Goal: Information Seeking & Learning: Learn about a topic

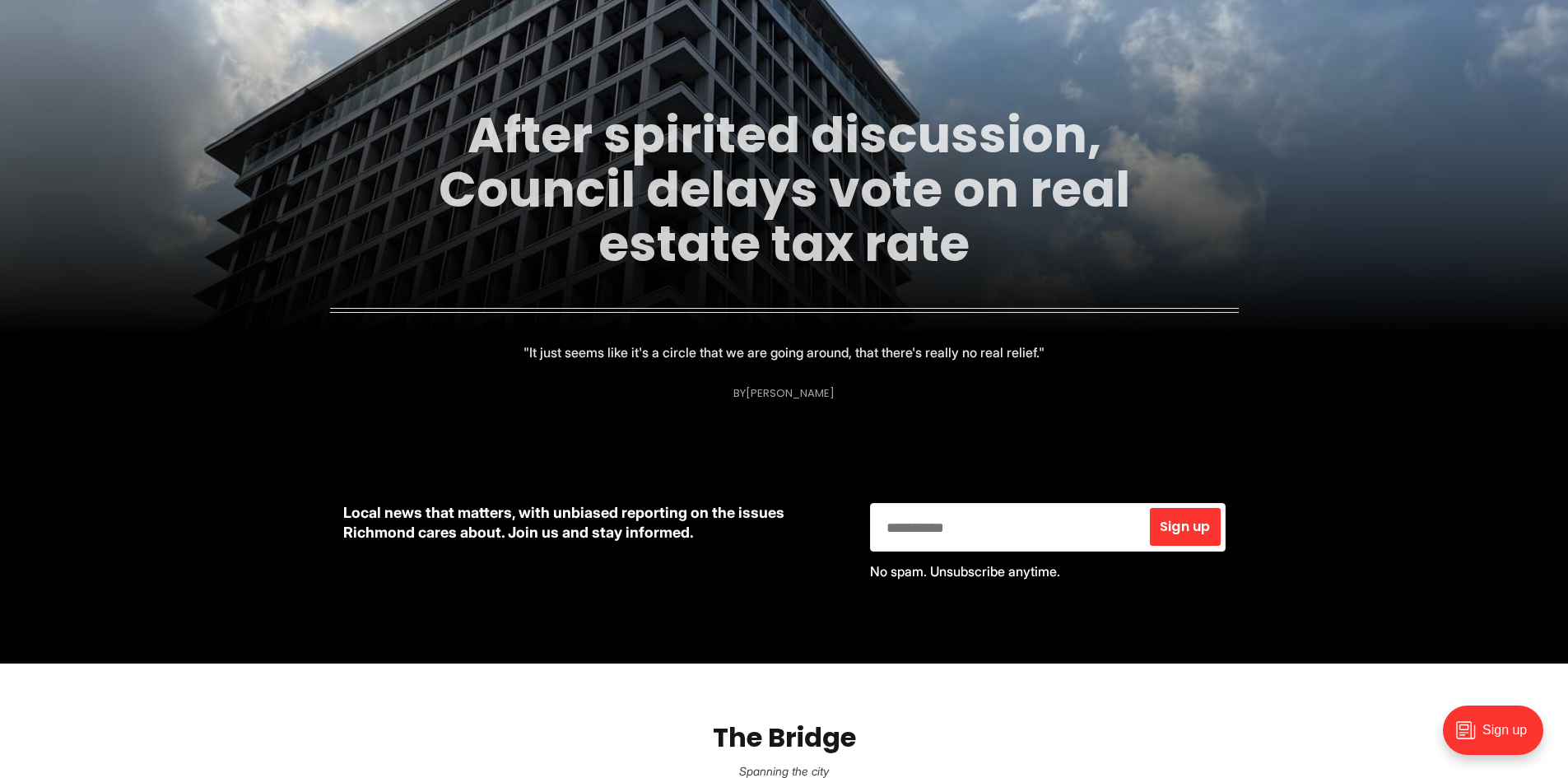
scroll to position [329, 0]
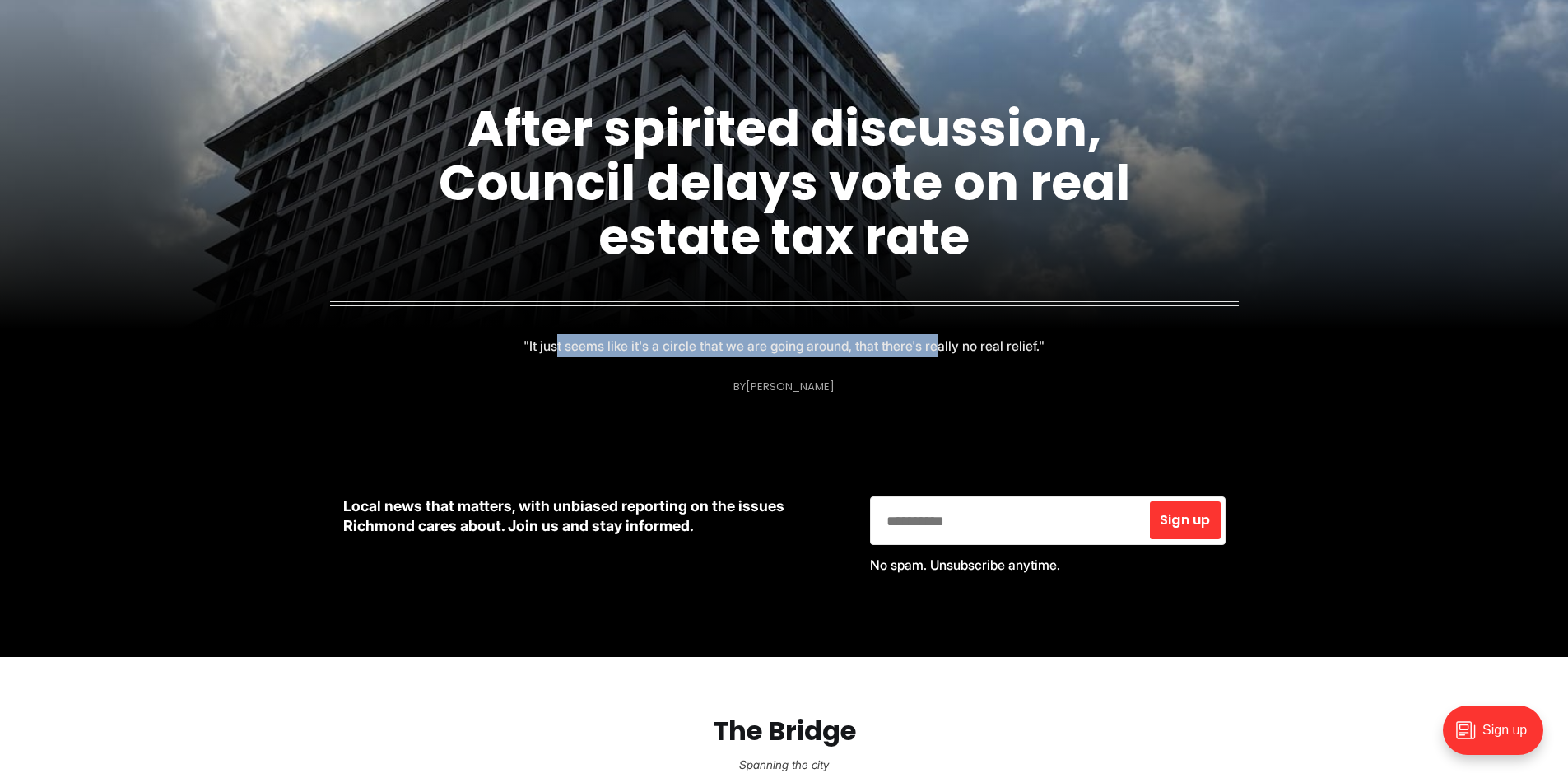
drag, startPoint x: 562, startPoint y: 338, endPoint x: 930, endPoint y: 343, distance: 368.0
click at [930, 343] on p ""It just seems like it's a circle that we are going around, that there's really…" at bounding box center [784, 346] width 521 height 23
drag, startPoint x: 931, startPoint y: 343, endPoint x: 1011, endPoint y: 347, distance: 80.1
click at [932, 343] on p ""It just seems like it's a circle that we are going around, that there's really…" at bounding box center [784, 346] width 521 height 23
drag, startPoint x: 994, startPoint y: 347, endPoint x: 720, endPoint y: 344, distance: 274.0
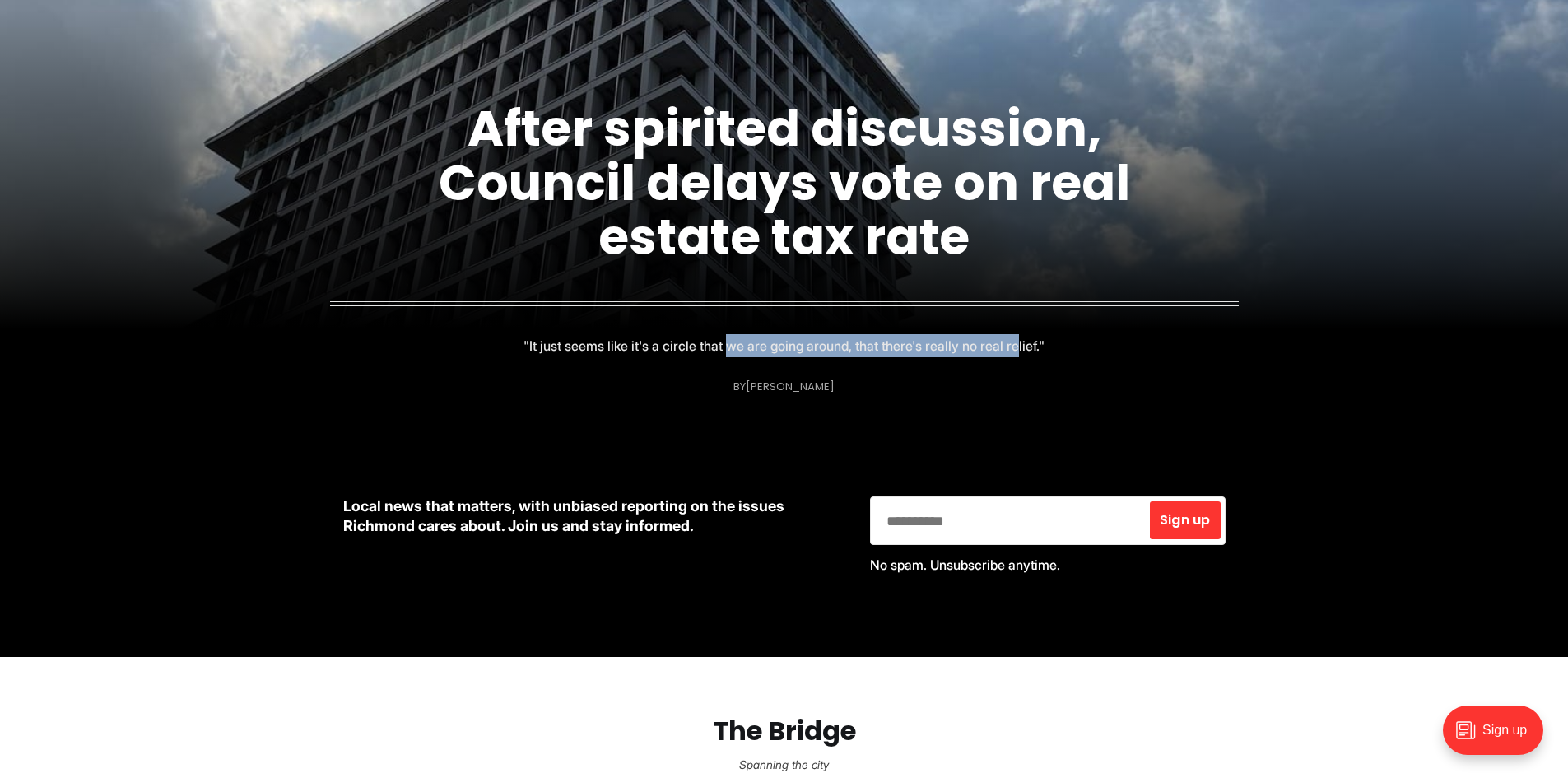
click at [720, 345] on p ""It just seems like it's a circle that we are going around, that there's really…" at bounding box center [784, 346] width 521 height 23
click at [720, 344] on p ""It just seems like it's a circle that we are going around, that there's really…" at bounding box center [784, 346] width 521 height 23
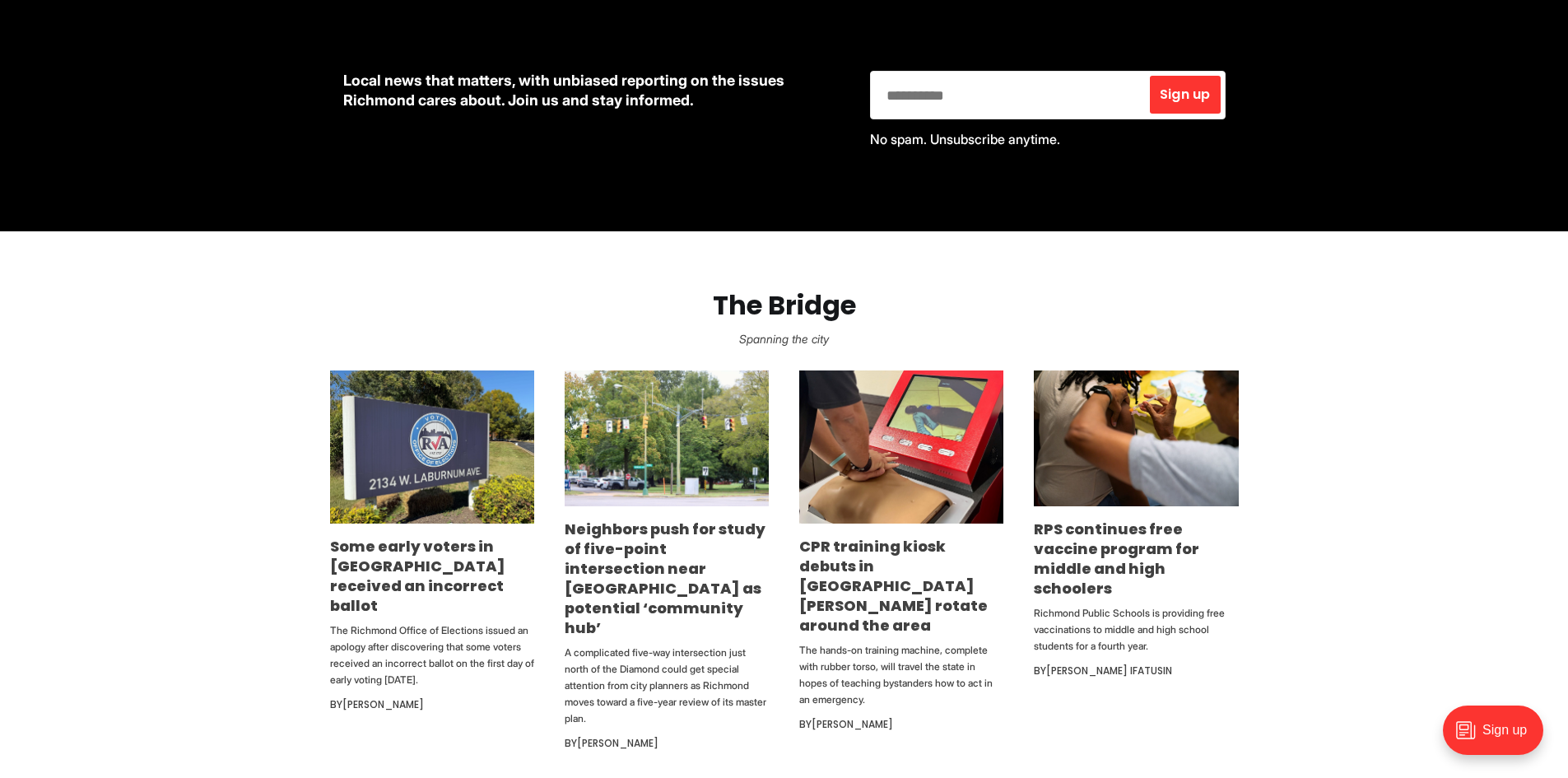
scroll to position [906, 0]
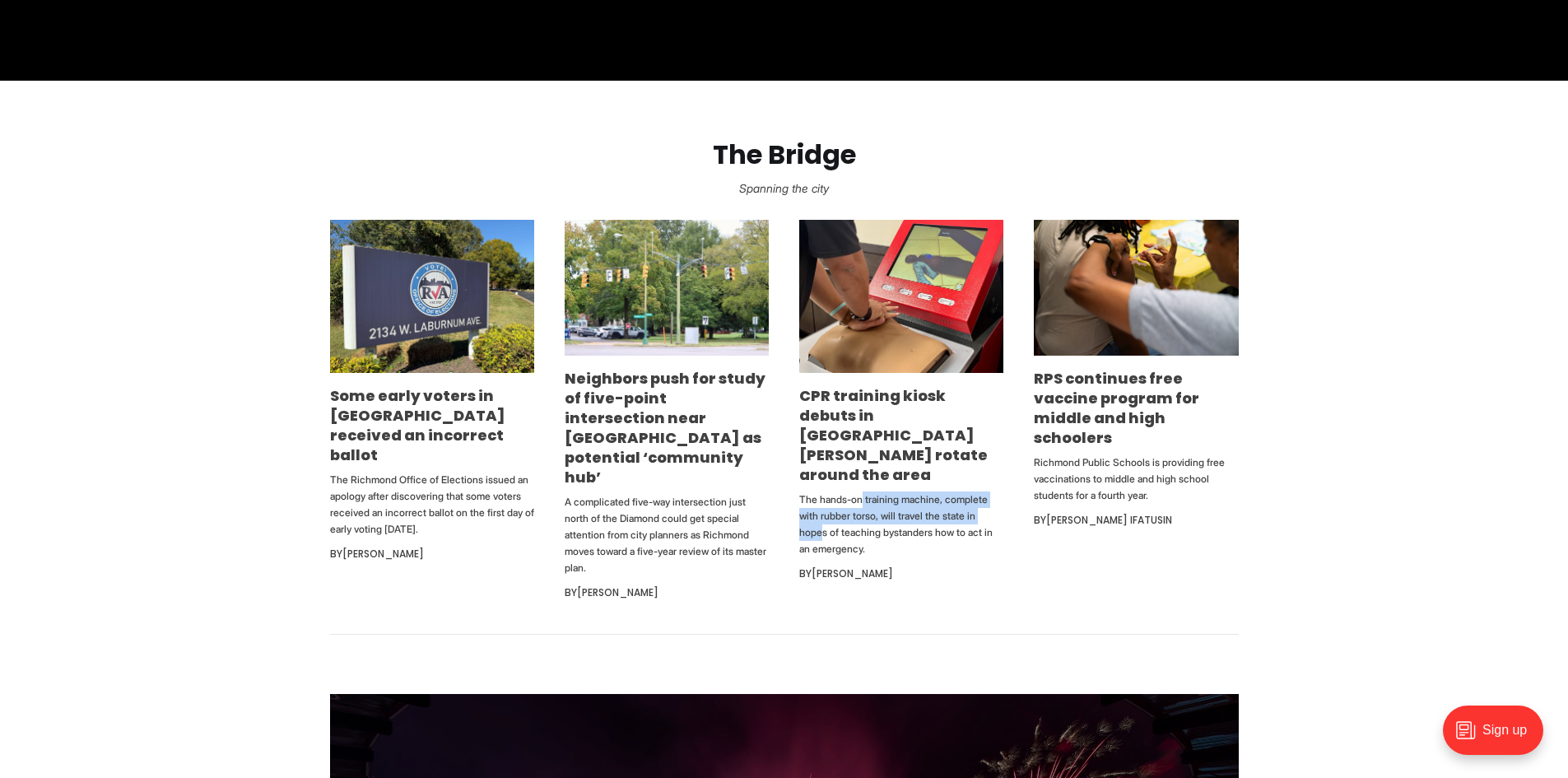
drag, startPoint x: 945, startPoint y: 470, endPoint x: 972, endPoint y: 476, distance: 27.7
click at [972, 491] on p "The hands-on training machine, complete with rubber torso, will travel the stat…" at bounding box center [901, 524] width 204 height 65
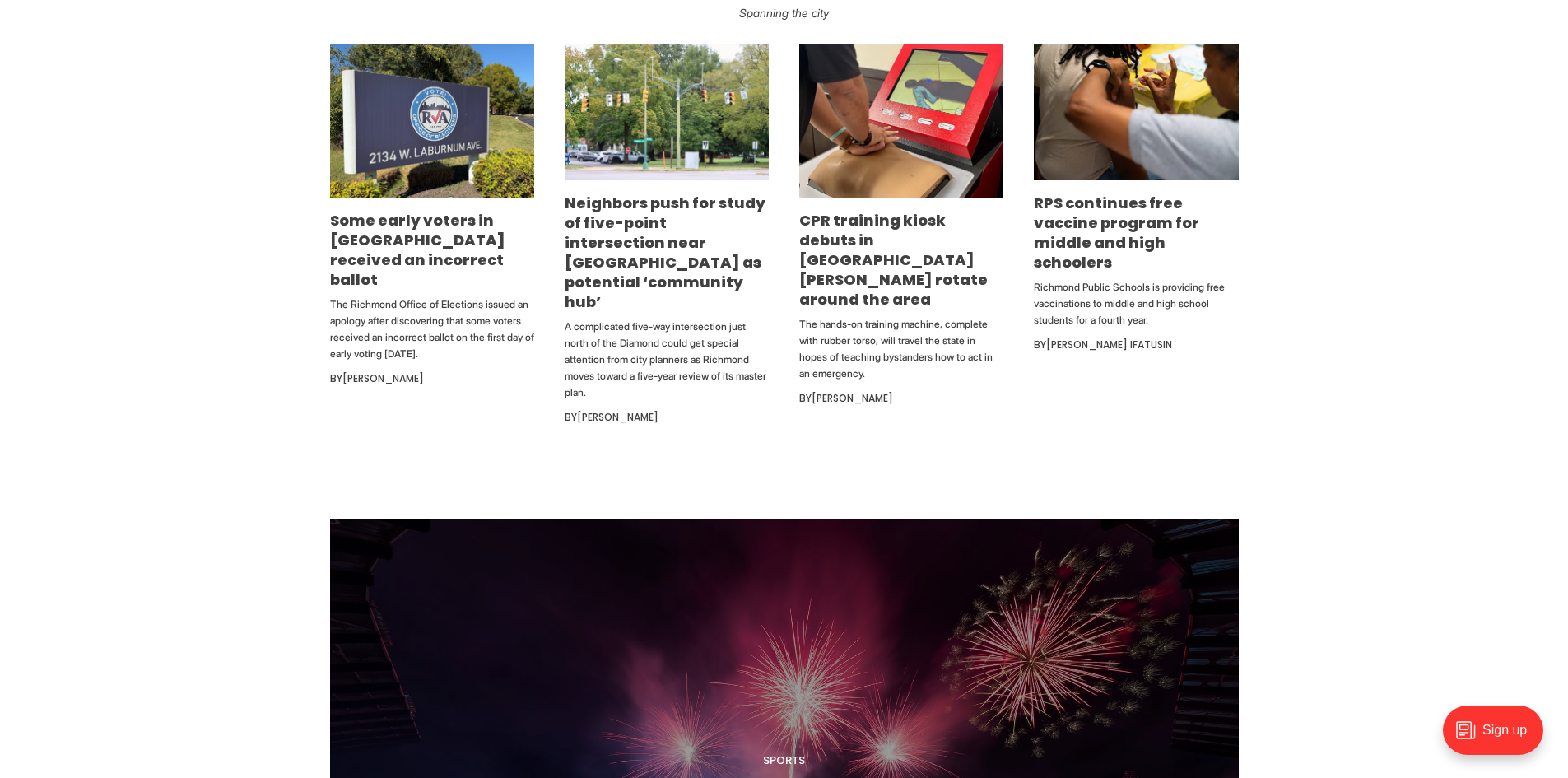
scroll to position [1317, 0]
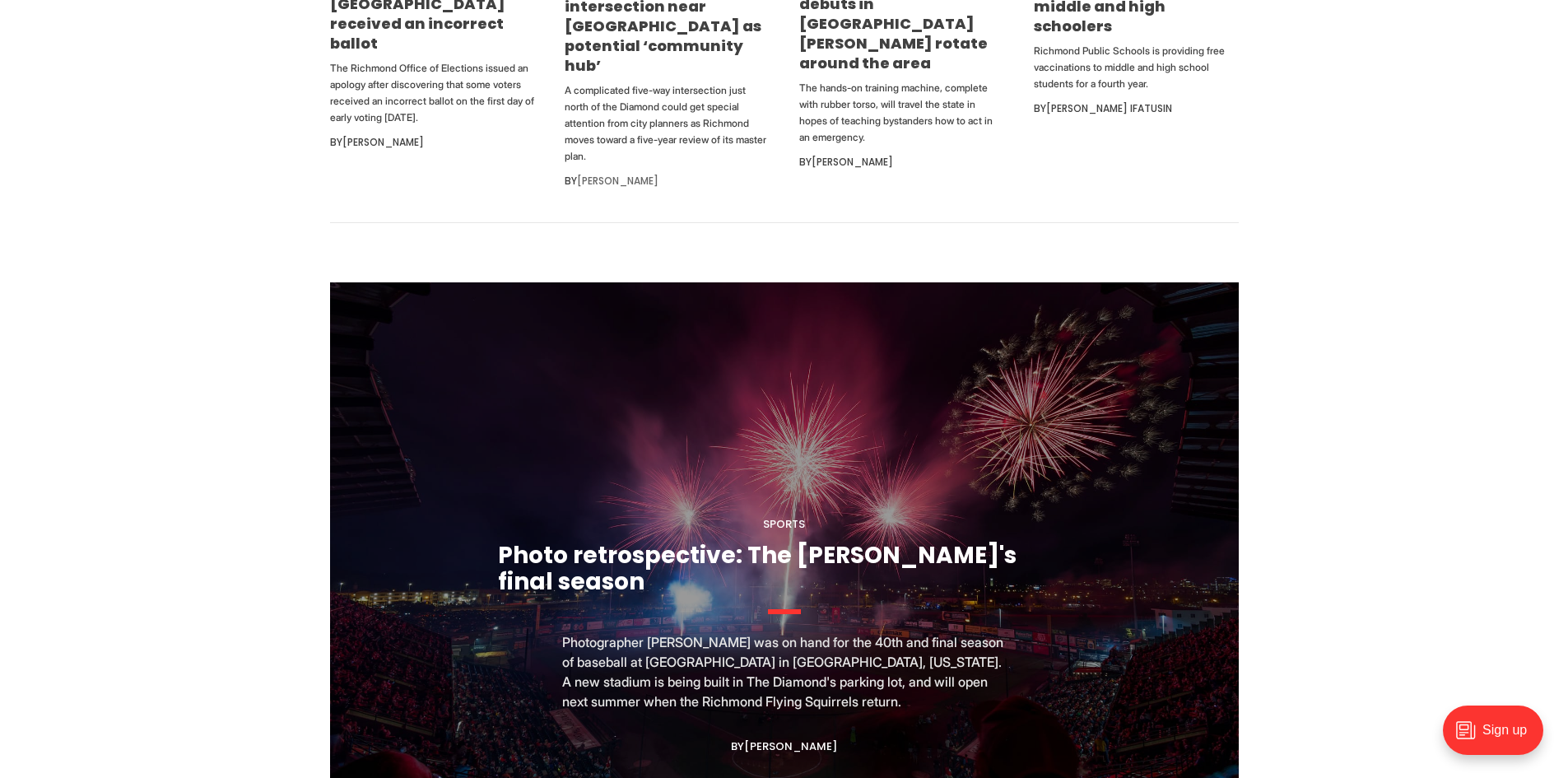
click at [625, 174] on link "[PERSON_NAME]" at bounding box center [618, 181] width 81 height 14
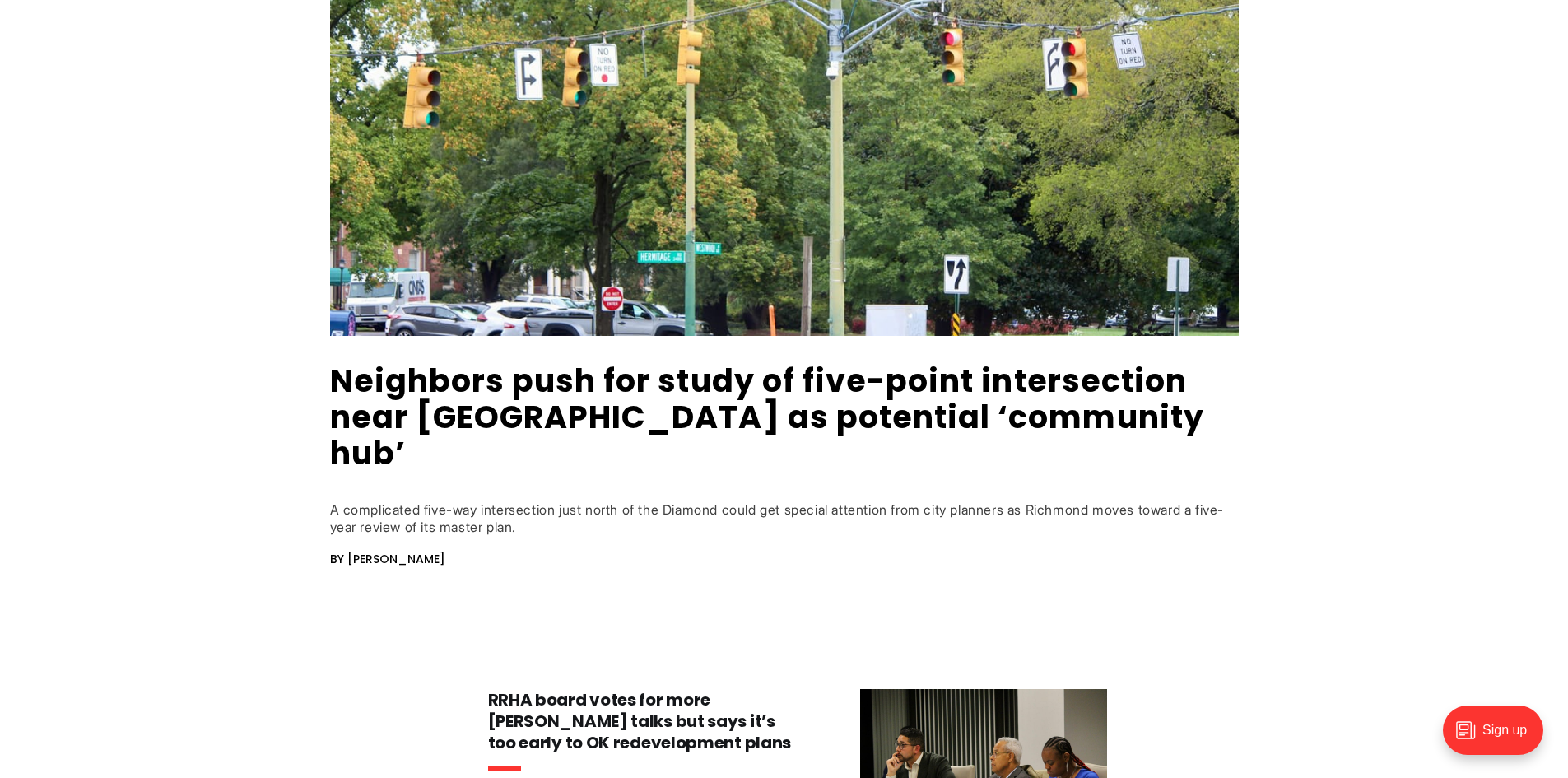
scroll to position [494, 0]
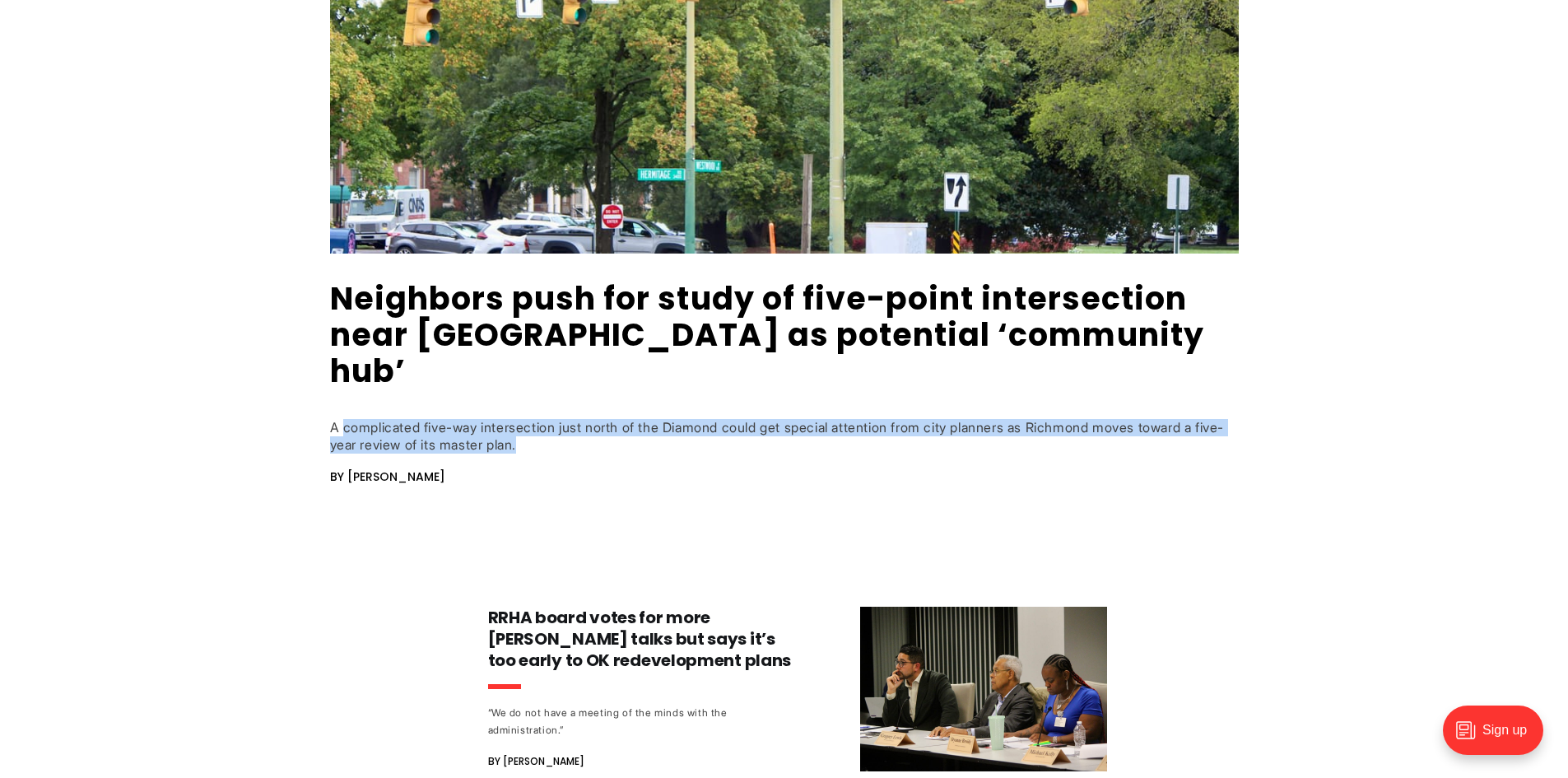
drag, startPoint x: 341, startPoint y: 390, endPoint x: 646, endPoint y: 405, distance: 305.4
click at [646, 419] on div "A complicated five-way intersection just north of the Diamond could get special…" at bounding box center [784, 437] width 909 height 35
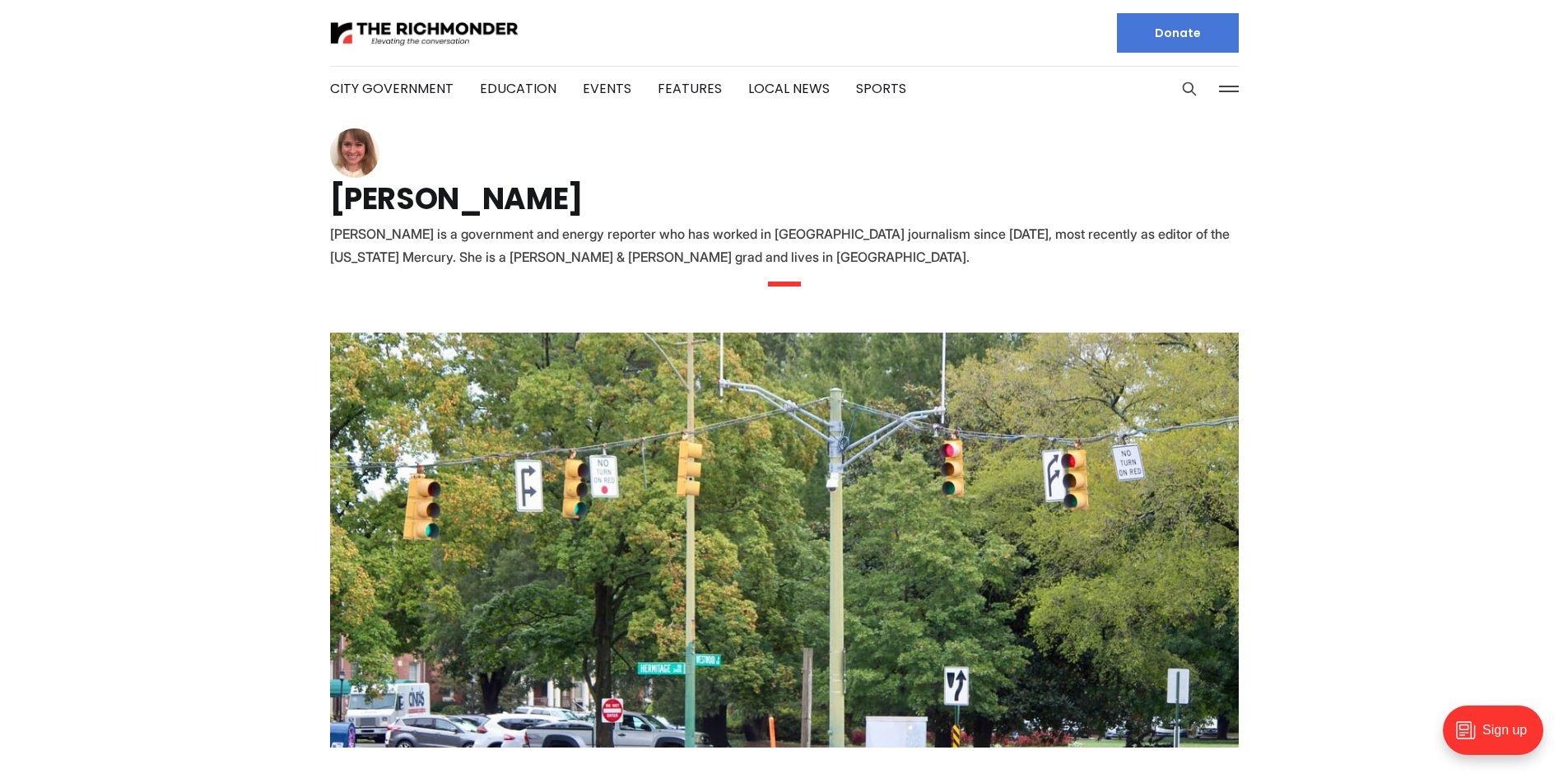
scroll to position [1070, 0]
